Goal: Check status: Check status

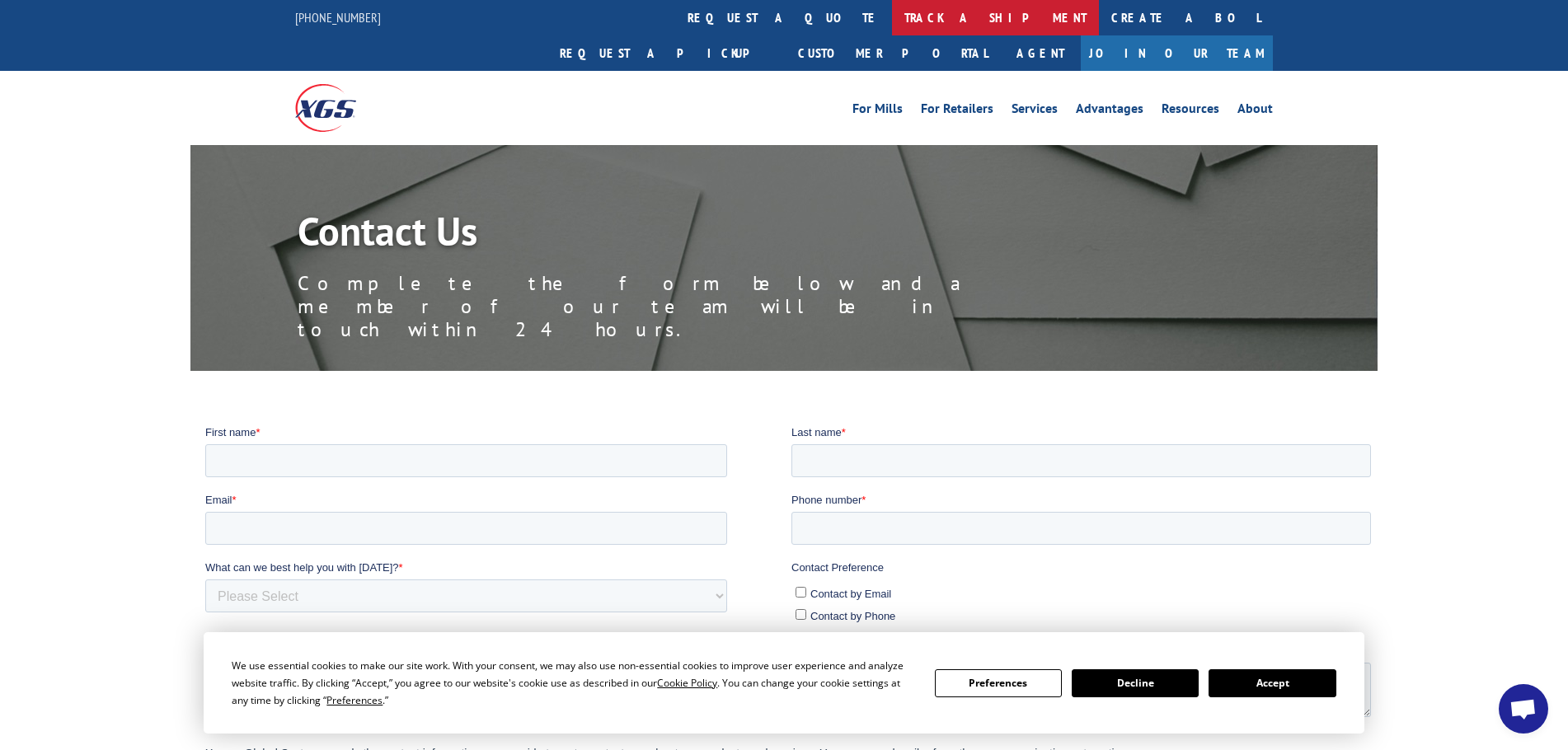
click at [892, 20] on link "track a shipment" at bounding box center [996, 18] width 207 height 36
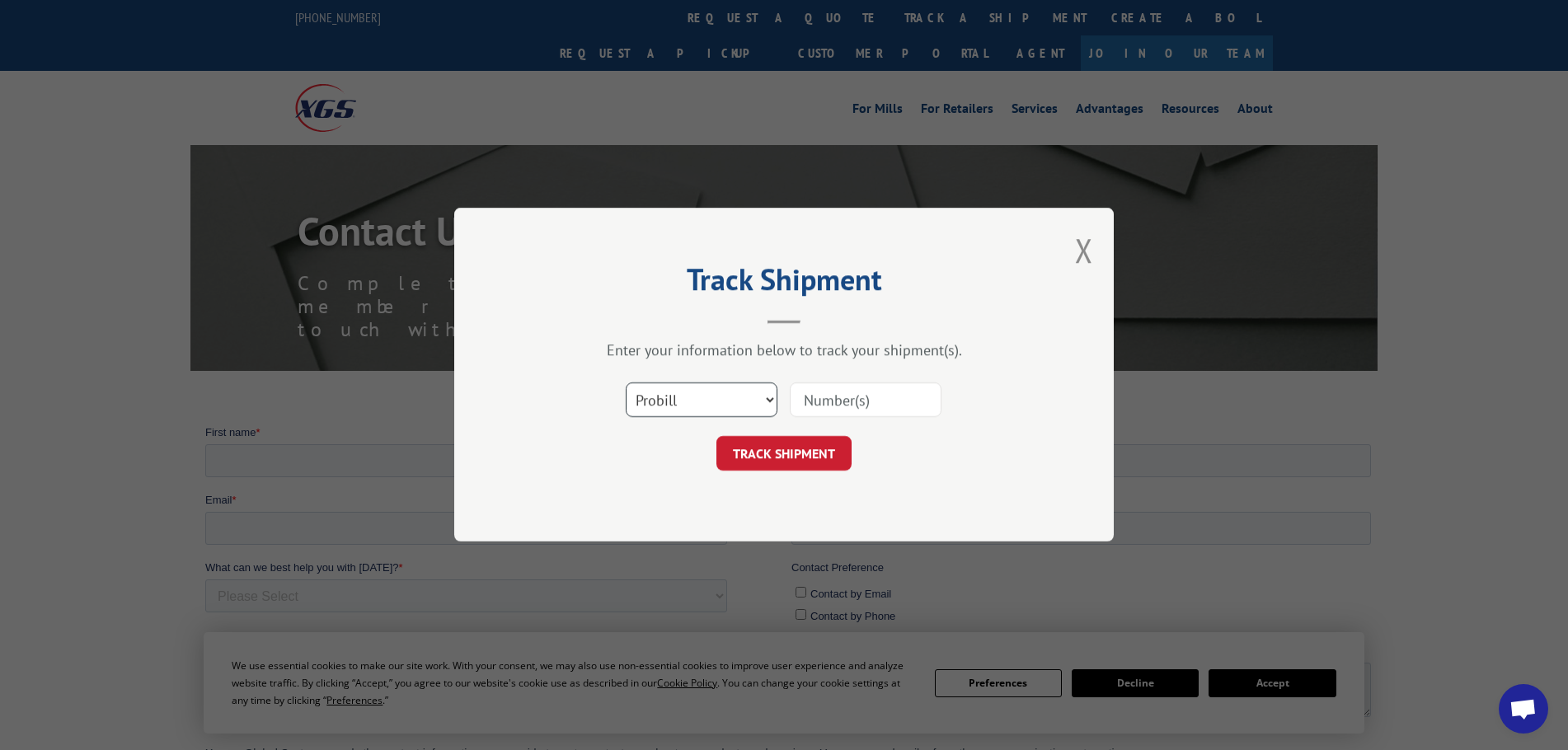
click at [728, 396] on select "Select category... Probill BOL PO" at bounding box center [702, 400] width 152 height 35
select select "bol"
click at [626, 383] on select "Select category... Probill BOL PO" at bounding box center [702, 400] width 152 height 35
click at [812, 418] on div at bounding box center [865, 400] width 152 height 38
click at [816, 409] on input at bounding box center [865, 400] width 152 height 35
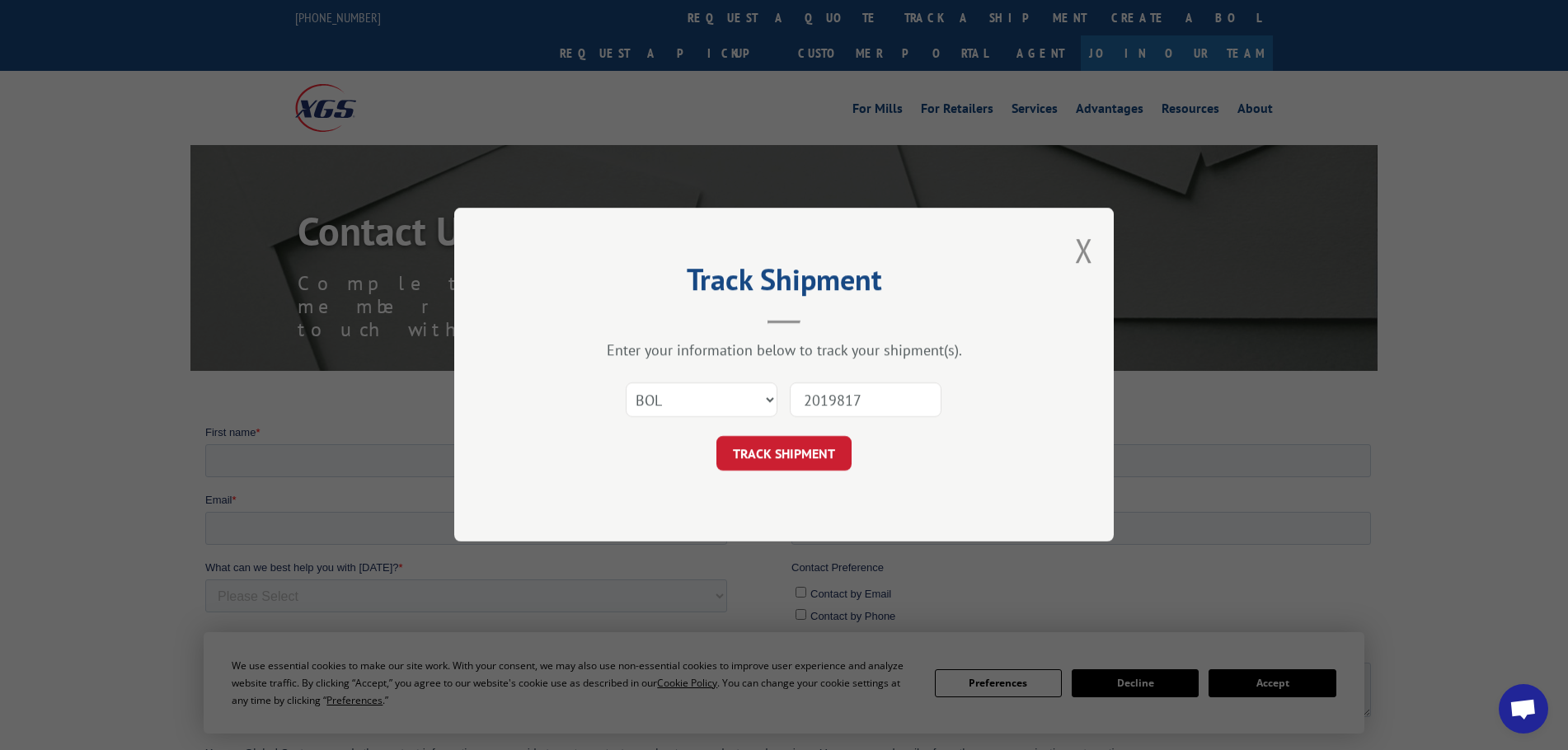
type input "20198176"
click button "TRACK SHIPMENT" at bounding box center [784, 454] width 135 height 35
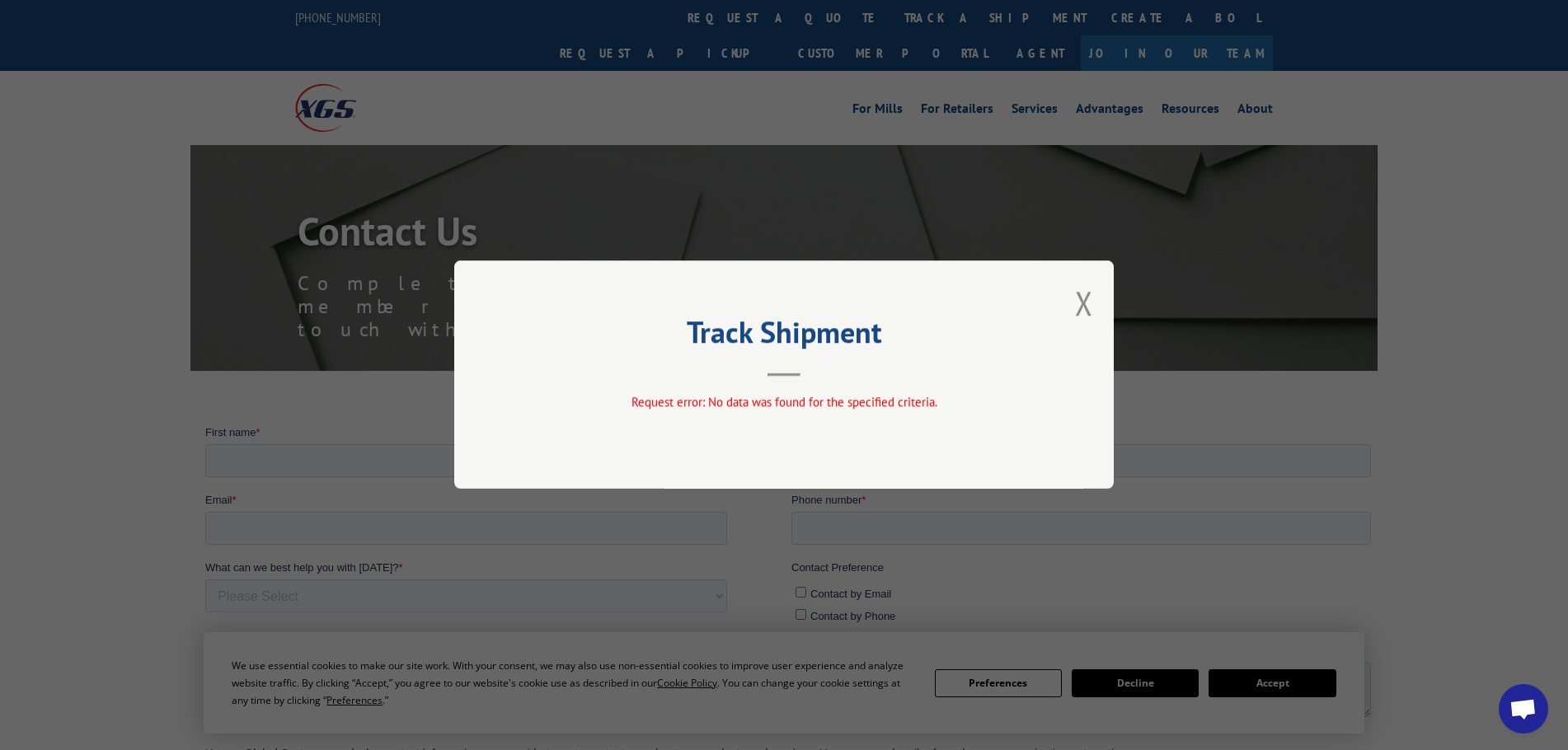
click at [1097, 303] on div "Track Shipment Request error: No data was found for the specified criteria." at bounding box center [784, 375] width 660 height 228
click at [1096, 303] on div "Track Shipment Request error: No data was found for the specified criteria." at bounding box center [784, 375] width 660 height 228
click at [1065, 305] on div "Track Shipment Request error: No data was found for the specified criteria." at bounding box center [784, 375] width 660 height 228
click at [1085, 307] on button "Close modal" at bounding box center [1084, 303] width 18 height 44
